Goal: Task Accomplishment & Management: Use online tool/utility

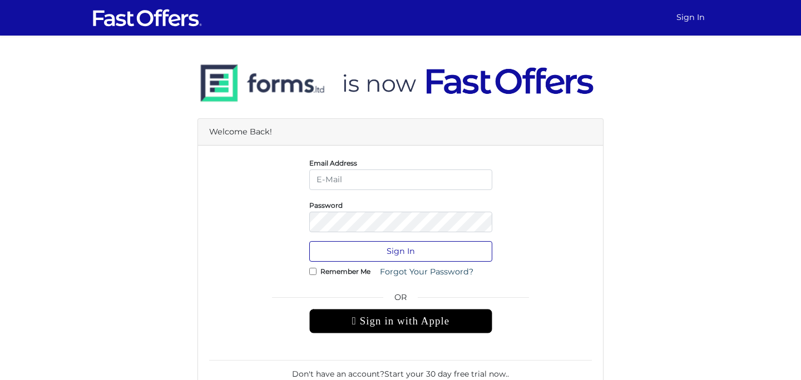
type input "[EMAIL_ADDRESS][DOMAIN_NAME]"
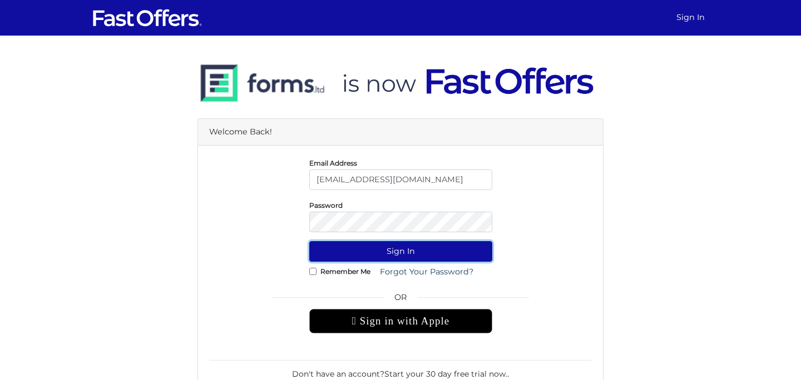
click at [398, 255] on button "Sign In" at bounding box center [400, 251] width 183 height 21
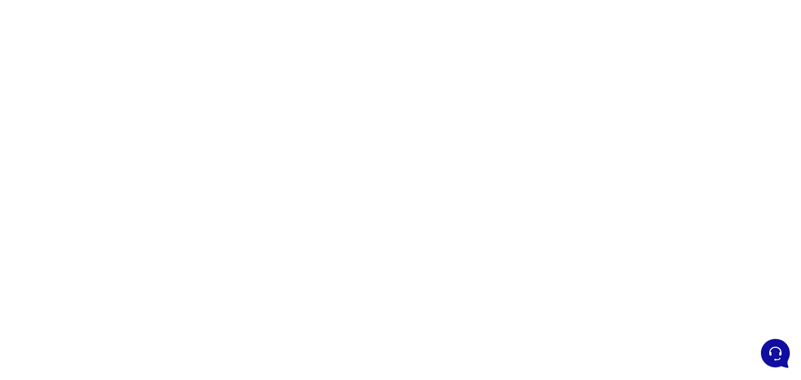
scroll to position [237, 0]
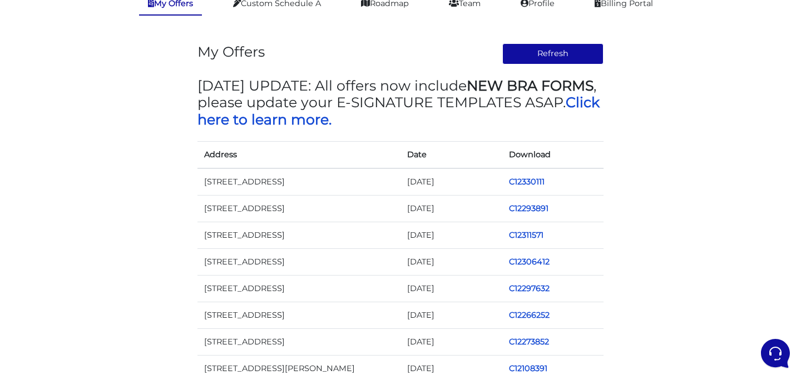
scroll to position [114, 0]
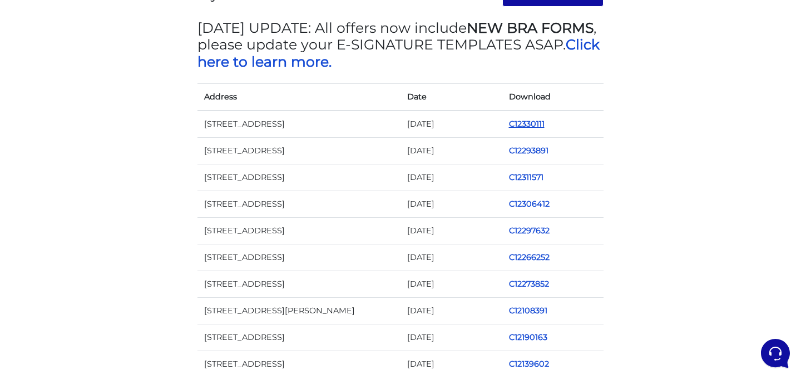
click at [526, 124] on link "C12330111" at bounding box center [527, 124] width 36 height 10
